Goal: Task Accomplishment & Management: Manage account settings

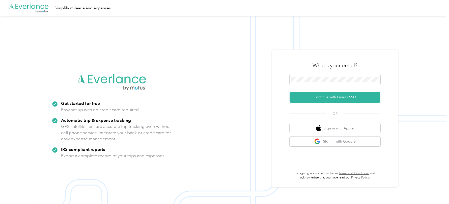
click at [305, 62] on div "What's your email?" at bounding box center [335, 66] width 91 height 18
click at [311, 76] on span at bounding box center [335, 79] width 91 height 11
click at [307, 98] on button "Continue with Email / SSO" at bounding box center [335, 97] width 91 height 11
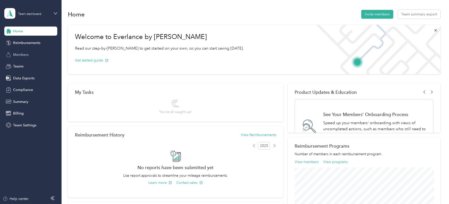
click at [28, 52] on span "Members" at bounding box center [20, 54] width 15 height 5
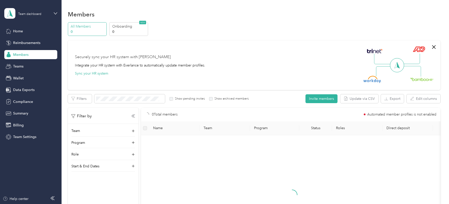
click at [149, 113] on div "0 Total members" at bounding box center [161, 115] width 33 height 6
click at [148, 113] on icon at bounding box center [147, 114] width 5 height 5
click at [50, 14] on div "Team dashboard" at bounding box center [30, 14] width 53 height 18
click at [25, 65] on div "Log out" at bounding box center [18, 64] width 19 height 5
